Goal: Transaction & Acquisition: Obtain resource

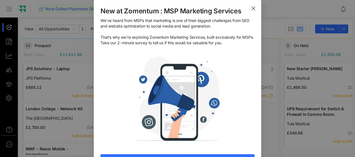
click at [251, 7] on icon "Close" at bounding box center [253, 8] width 4 height 4
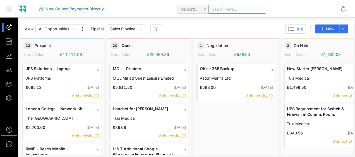
click at [219, 8] on div "Search here..." at bounding box center [238, 9] width 58 height 9
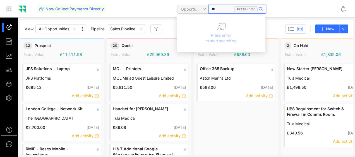
type input "*"
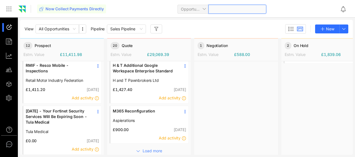
scroll to position [101, 0]
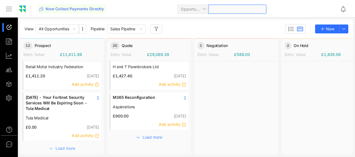
click at [68, 146] on span "Load more" at bounding box center [66, 149] width 20 height 6
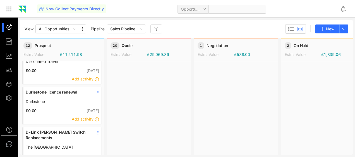
scroll to position [261, 0]
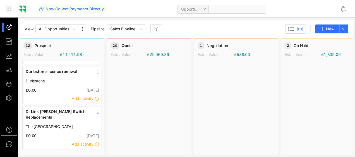
click at [69, 154] on span "Load more" at bounding box center [66, 157] width 20 height 6
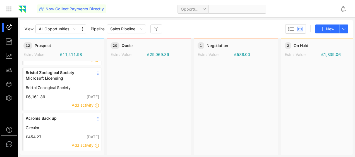
scroll to position [451, 0]
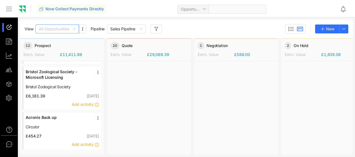
click at [75, 28] on span "All Opportunities" at bounding box center [57, 29] width 37 height 8
click at [83, 29] on use "button" at bounding box center [82, 28] width 1 height 3
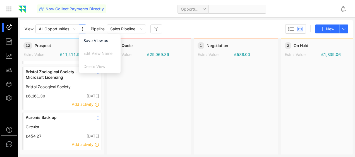
click at [83, 29] on use "button" at bounding box center [82, 28] width 1 height 3
click at [141, 29] on span "Sales Pipeline" at bounding box center [126, 29] width 32 height 8
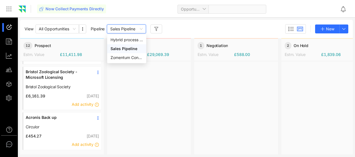
click at [141, 29] on span "Sales Pipeline" at bounding box center [126, 29] width 32 height 8
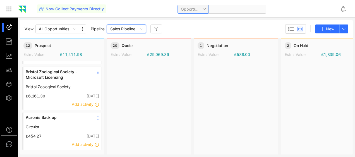
click at [204, 11] on span "Opportunity" at bounding box center [193, 9] width 24 height 8
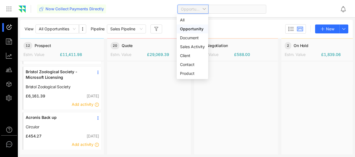
click at [195, 27] on div "Opportunity" at bounding box center [192, 29] width 25 height 6
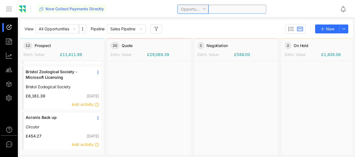
click at [223, 9] on span at bounding box center [237, 9] width 51 height 8
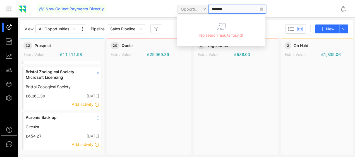
type input "******"
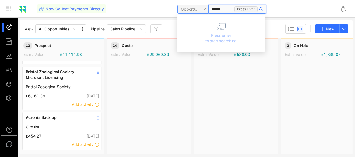
click at [205, 10] on div "Opportunity" at bounding box center [193, 9] width 31 height 9
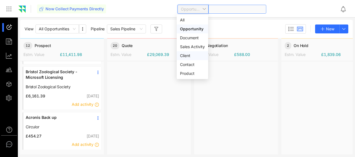
click at [182, 54] on div "Client" at bounding box center [192, 56] width 25 height 6
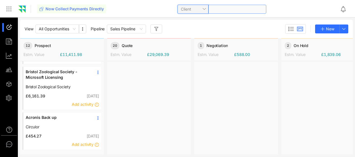
click at [219, 8] on span at bounding box center [237, 9] width 51 height 8
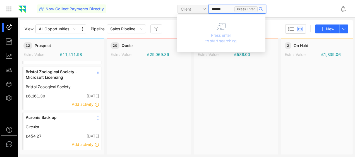
type input "*******"
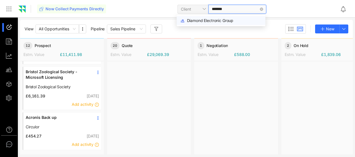
click at [213, 19] on span "Diamond Electronic Group" at bounding box center [210, 20] width 47 height 5
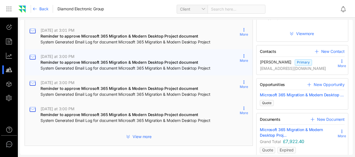
scroll to position [81, 0]
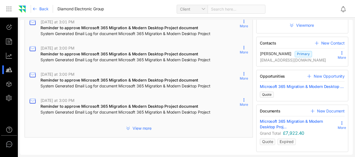
click at [142, 129] on span "View more" at bounding box center [142, 129] width 19 height 6
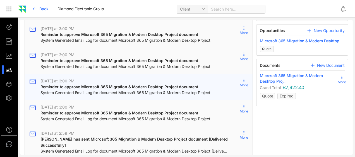
scroll to position [135, 0]
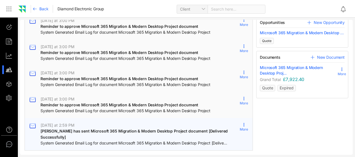
click at [116, 131] on span "Andrew has sent Microsoft 365 Migration & Modern Desktop Project document [Deli…" at bounding box center [134, 134] width 188 height 11
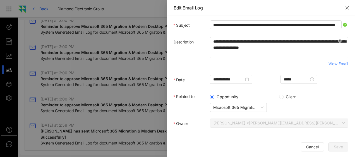
click at [340, 64] on span "View Email" at bounding box center [339, 64] width 20 height 6
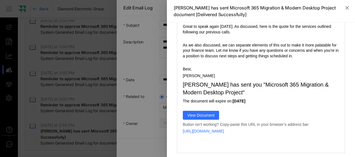
scroll to position [112, 0]
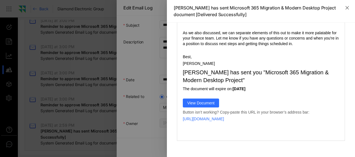
click at [212, 104] on span "View Document" at bounding box center [200, 103] width 27 height 4
click at [204, 103] on span "View Document" at bounding box center [200, 103] width 27 height 4
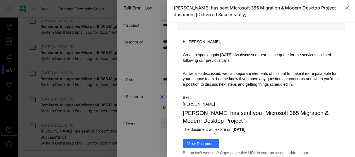
scroll to position [84, 0]
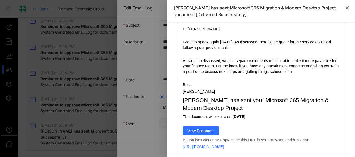
click at [223, 148] on link "https://848.zomentum.com/documents/view/xxxxxxxxxxxxxxxx" at bounding box center [203, 147] width 41 height 4
drag, startPoint x: 180, startPoint y: 147, endPoint x: 289, endPoint y: 148, distance: 108.3
click at [289, 148] on td "https://848.zomentum.com/documents/view/xxxxxxxxxxxxxxxx" at bounding box center [261, 148] width 168 height 6
drag, startPoint x: 289, startPoint y: 148, endPoint x: 282, endPoint y: 147, distance: 6.4
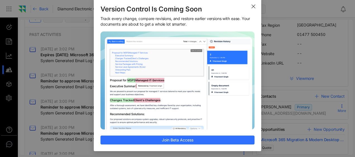
scroll to position [3, 0]
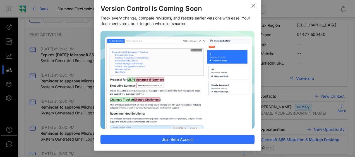
click at [252, 4] on use "Close" at bounding box center [253, 5] width 3 height 3
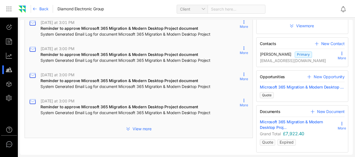
scroll to position [81, 0]
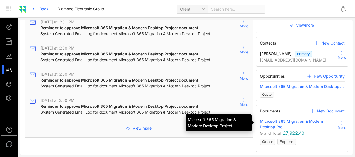
click at [266, 119] on span "Microsoft 365 Migration & Modern Desktop Proj..." at bounding box center [299, 124] width 78 height 11
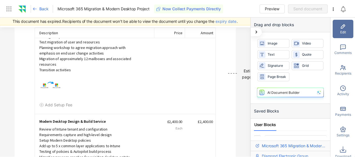
scroll to position [207, 0]
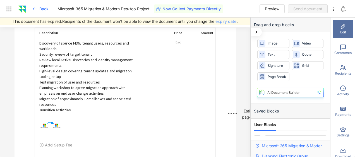
click at [222, 22] on span "expiry date" at bounding box center [226, 21] width 21 height 6
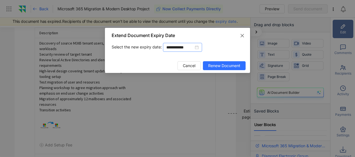
click at [199, 48] on div "**********" at bounding box center [182, 47] width 32 height 6
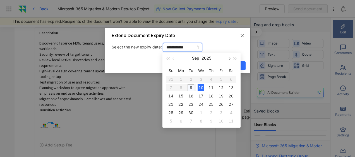
click at [230, 58] on button "button" at bounding box center [229, 58] width 6 height 11
type input "**********"
click at [211, 95] on div "16" at bounding box center [211, 96] width 7 height 7
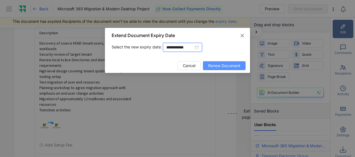
click at [222, 65] on span "Renew Document" at bounding box center [224, 66] width 32 height 6
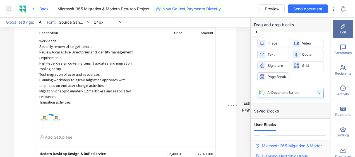
scroll to position [199, 0]
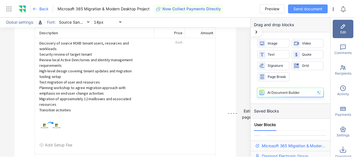
click at [297, 7] on span "Send document" at bounding box center [307, 9] width 29 height 6
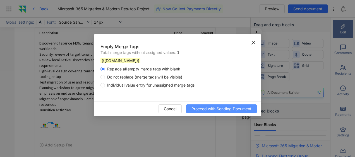
click at [236, 107] on span "Proceed with Sending Document" at bounding box center [222, 109] width 60 height 6
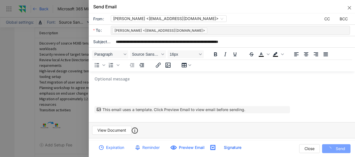
scroll to position [0, 0]
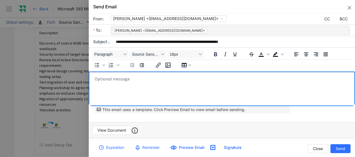
click at [116, 83] on body "Rich Text Area. Press ALT-0 for help." at bounding box center [223, 90] width 259 height 28
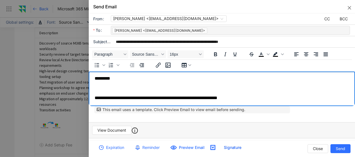
click at [107, 101] on p "**********" at bounding box center [222, 99] width 254 height 6
click at [108, 100] on p "**********" at bounding box center [222, 99] width 254 height 6
click at [96, 99] on p "**********" at bounding box center [222, 99] width 254 height 6
click at [104, 100] on p "**********" at bounding box center [222, 99] width 254 height 6
click at [254, 100] on p "**********" at bounding box center [222, 99] width 254 height 6
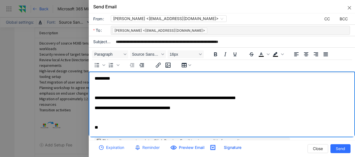
click at [102, 88] on p "Rich Text Area. Press ALT-0 for help." at bounding box center [224, 89] width 258 height 5
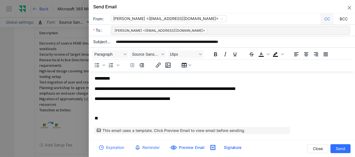
click at [322, 18] on div "CC" at bounding box center [326, 18] width 13 height 11
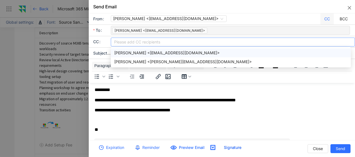
click at [145, 42] on div at bounding box center [232, 42] width 241 height 8
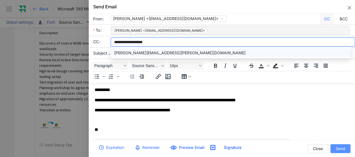
type input "**********"
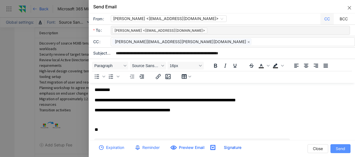
click at [342, 148] on span "Send" at bounding box center [340, 149] width 9 height 6
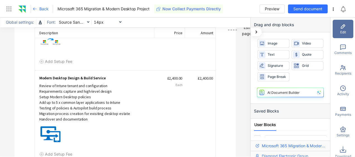
scroll to position [143, 0]
